Goal: Task Accomplishment & Management: Manage account settings

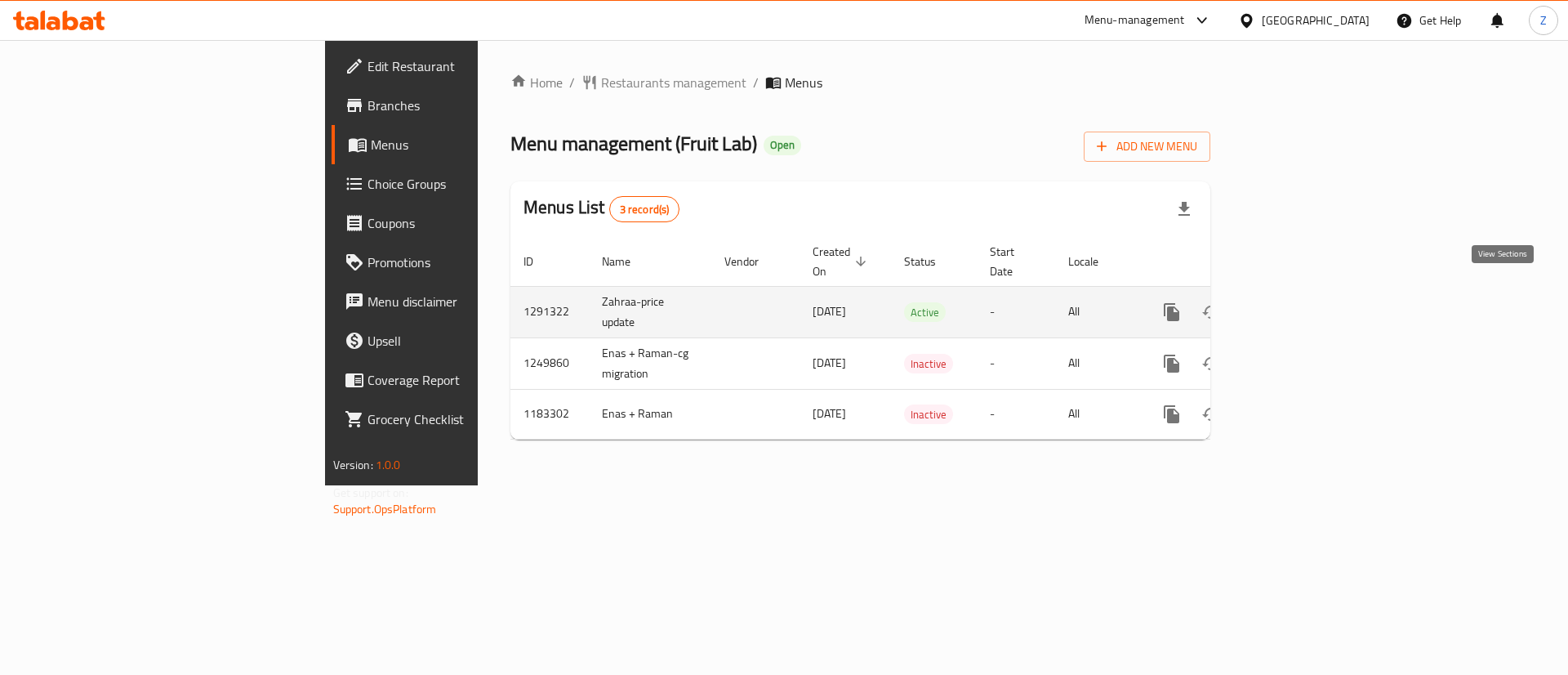
click at [1309, 292] on link "enhanced table" at bounding box center [1289, 312] width 39 height 39
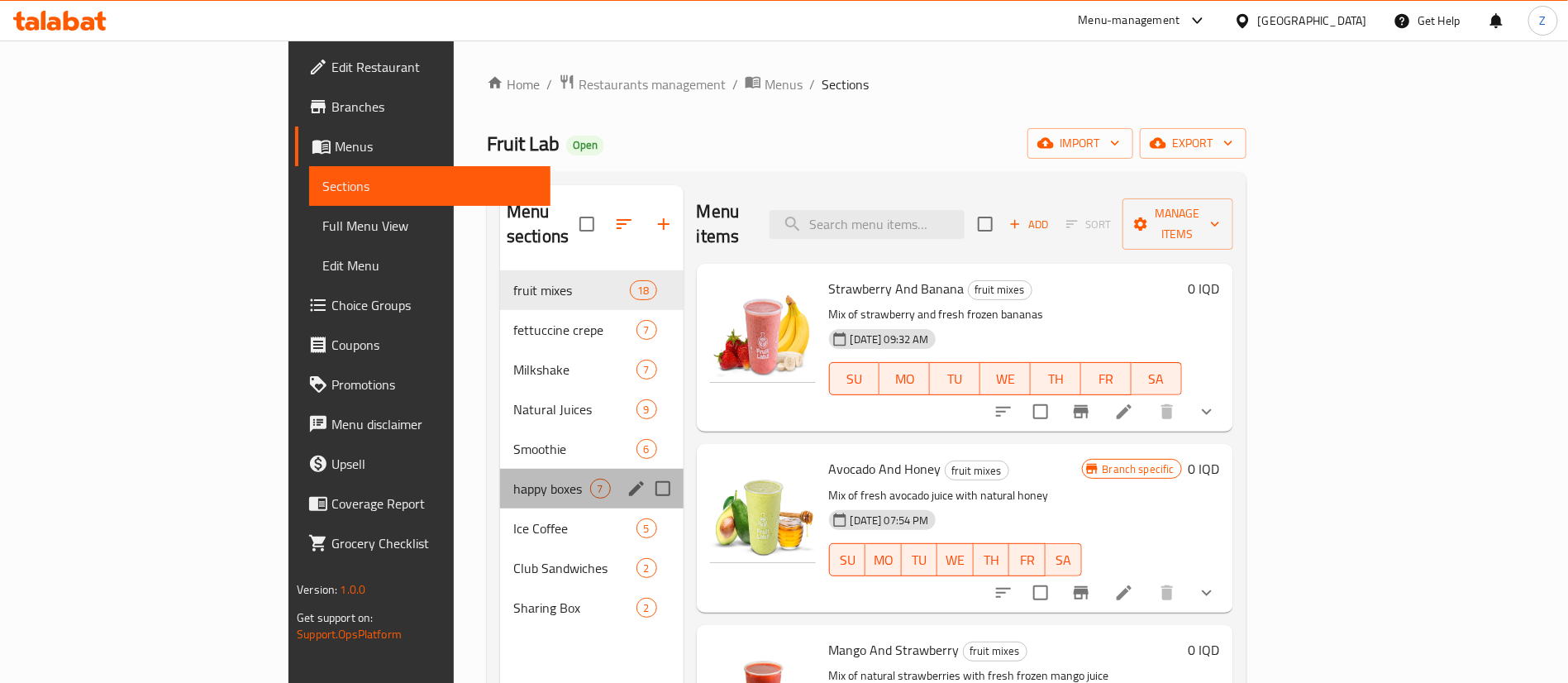
click at [500, 474] on div "happy boxes 7" at bounding box center [591, 488] width 183 height 40
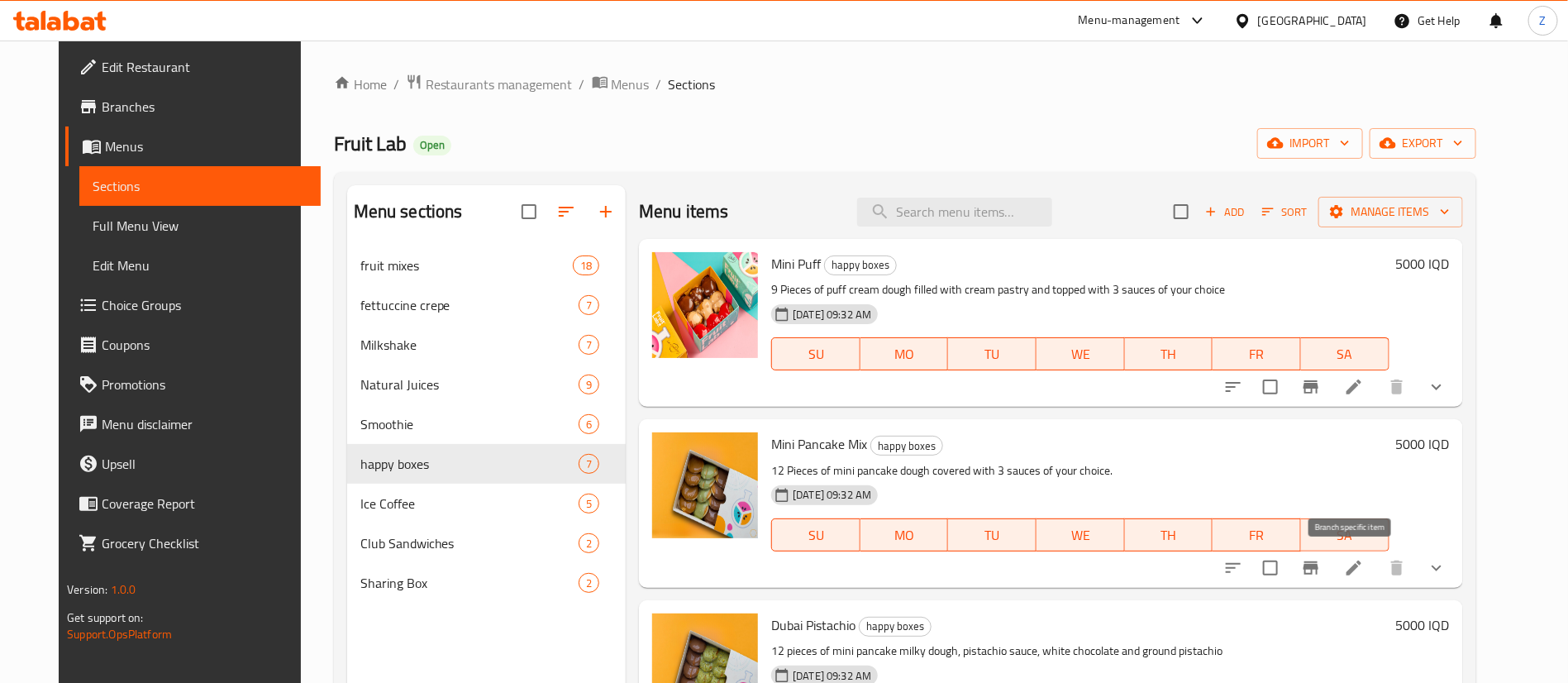
click at [1331, 566] on button "Branch-specific-item" at bounding box center [1311, 568] width 40 height 40
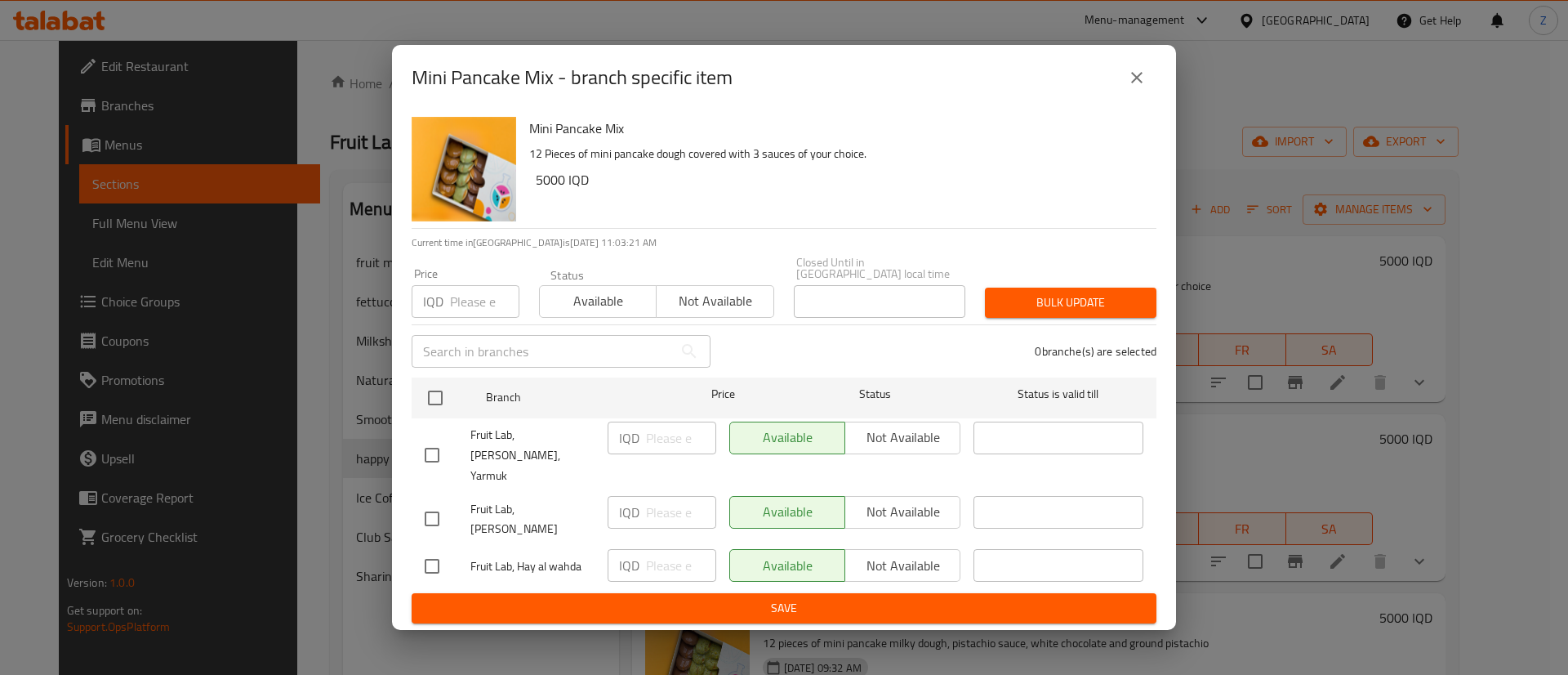
click at [1201, 462] on div "Mini Pancake Mix - branch specific item Mini Pancake Mix 12 Pieces of mini panc…" at bounding box center [784, 338] width 1568 height 675
click at [1133, 87] on icon "close" at bounding box center [1136, 77] width 20 height 20
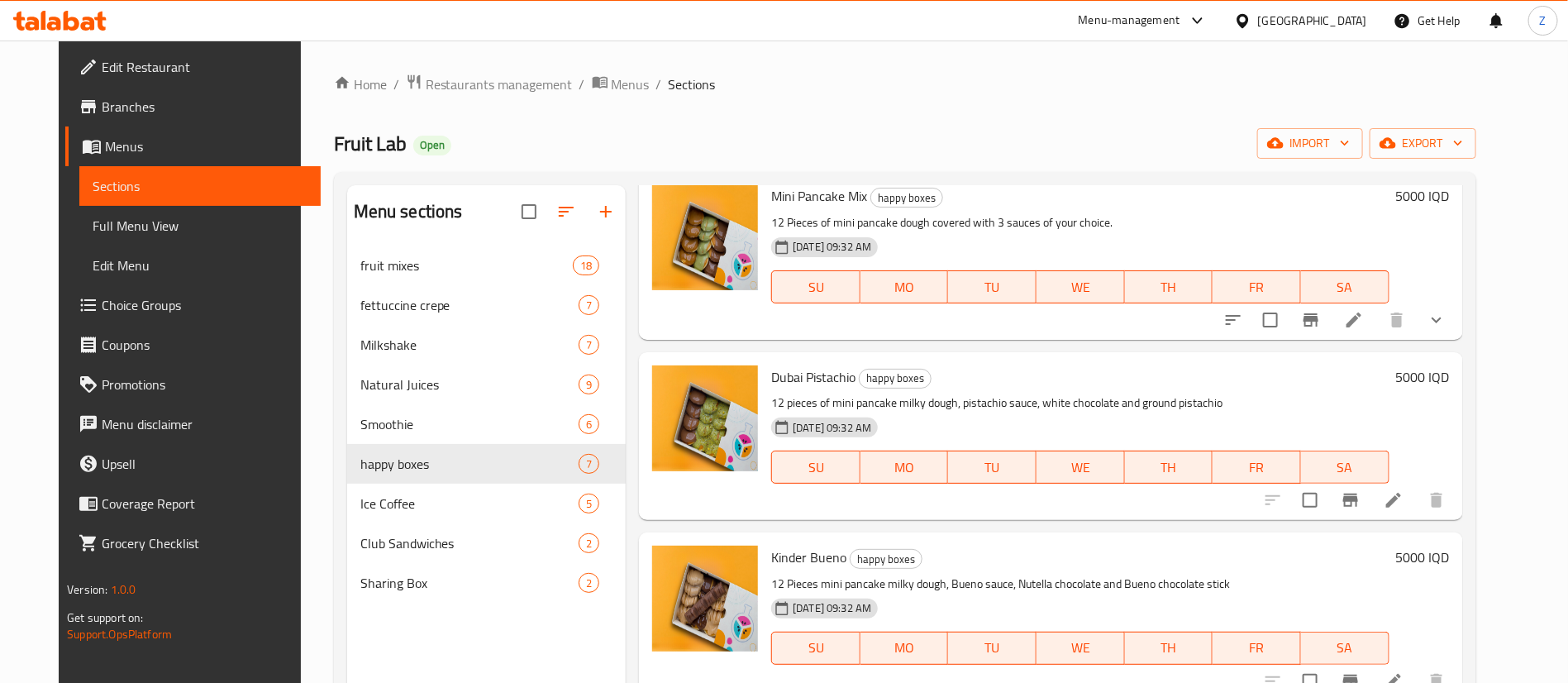
scroll to position [124, 0]
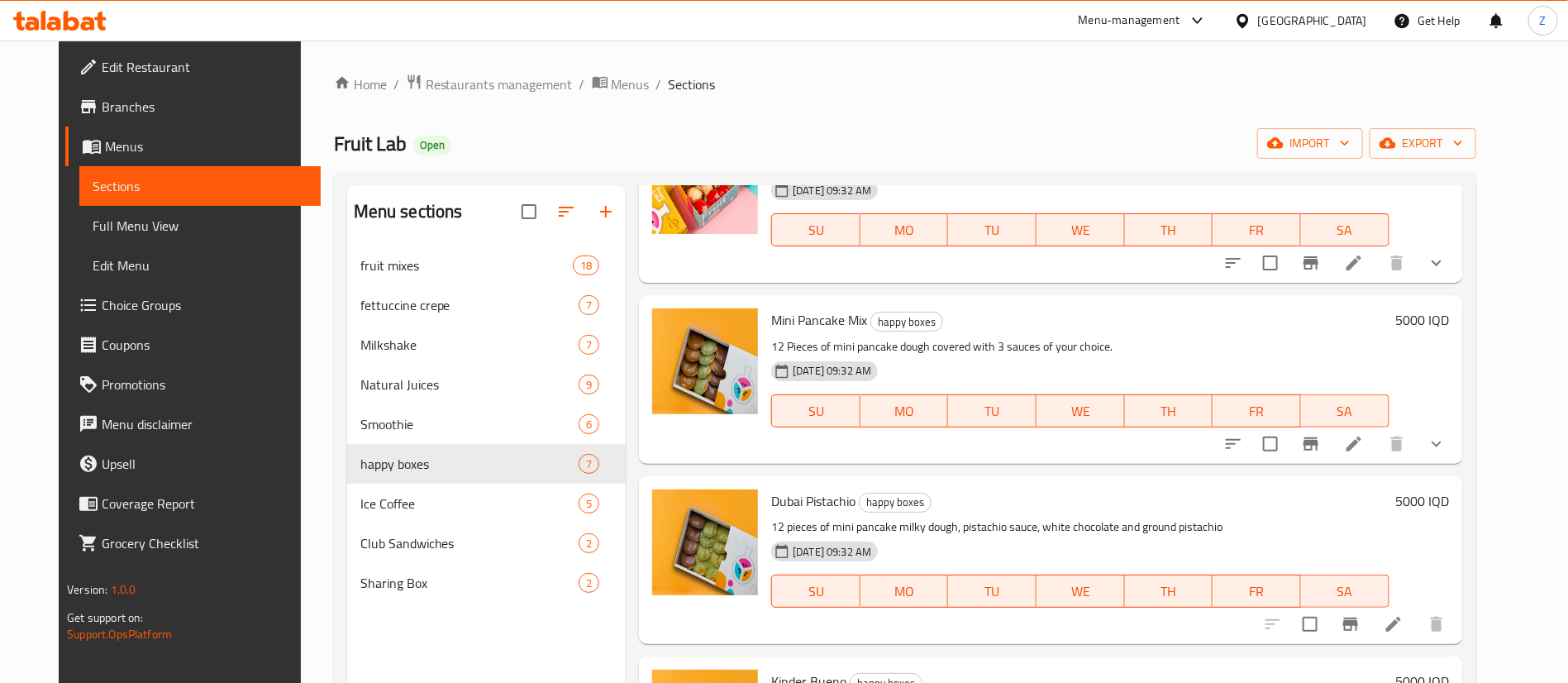
click at [1446, 435] on icon "show more" at bounding box center [1436, 444] width 20 height 20
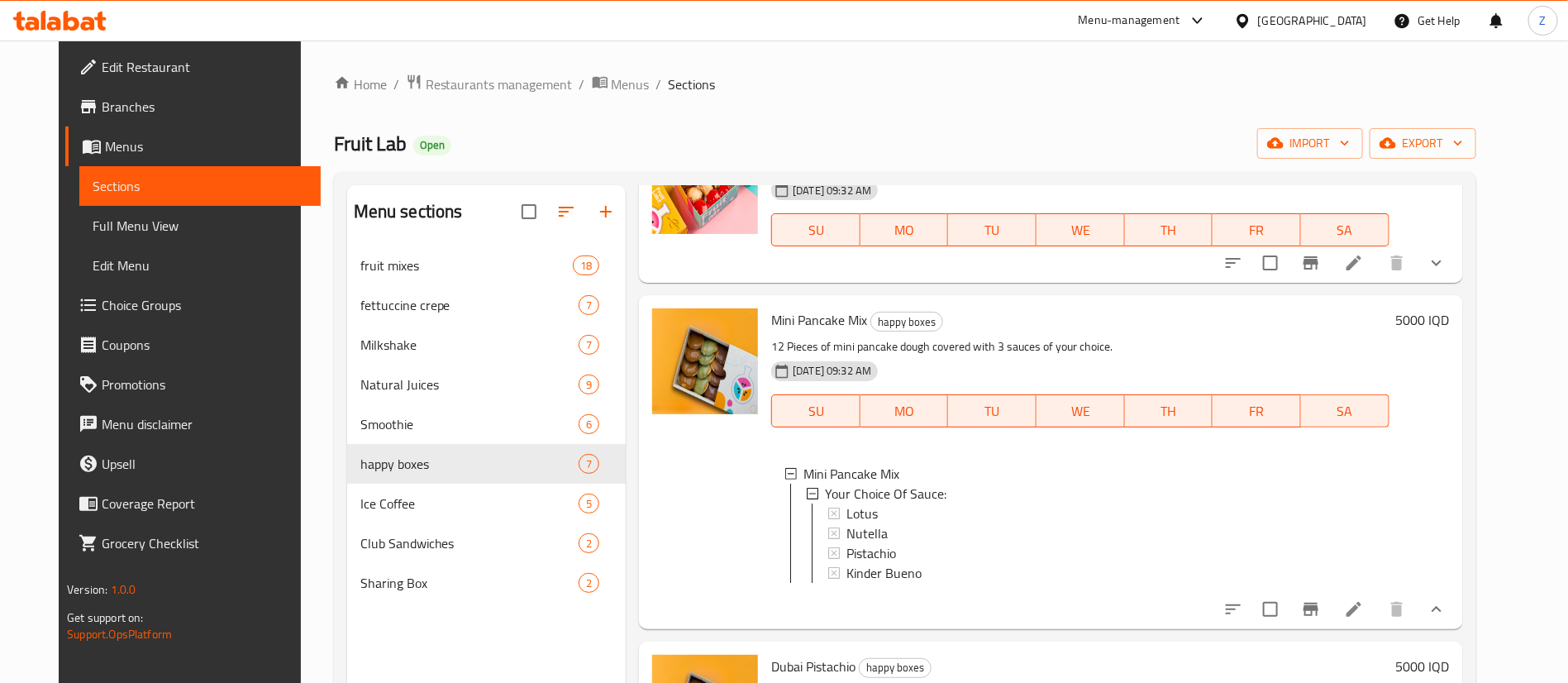
click at [102, 117] on link "Branches" at bounding box center [193, 107] width 255 height 40
